Goal: Find specific page/section

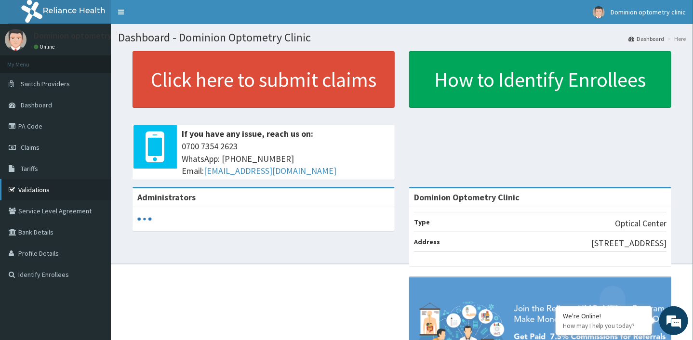
click at [43, 192] on link "Validations" at bounding box center [55, 189] width 111 height 21
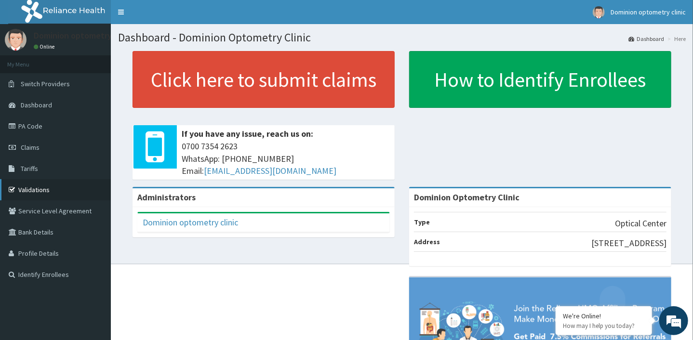
click at [38, 194] on link "Validations" at bounding box center [55, 189] width 111 height 21
